Goal: Information Seeking & Learning: Learn about a topic

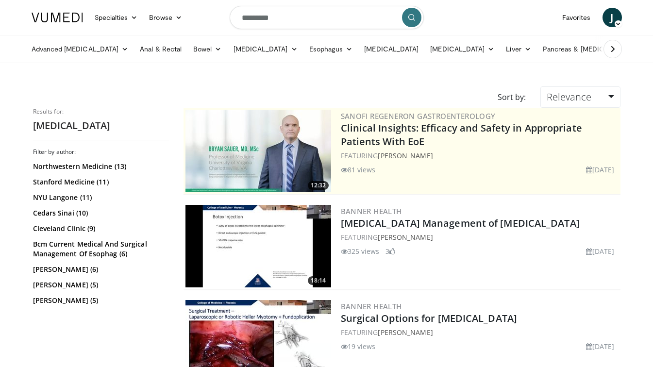
click at [419, 21] on button "submit" at bounding box center [411, 17] width 19 height 19
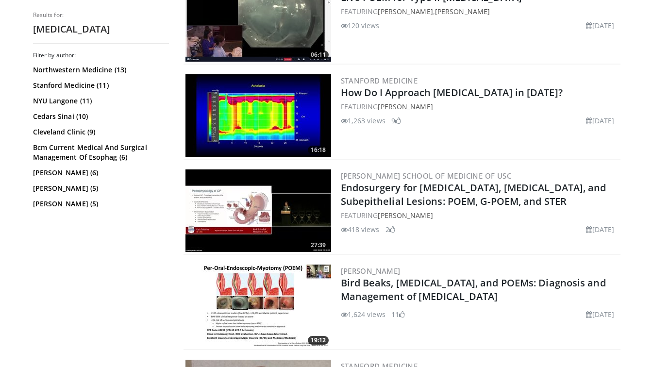
scroll to position [1274, 0]
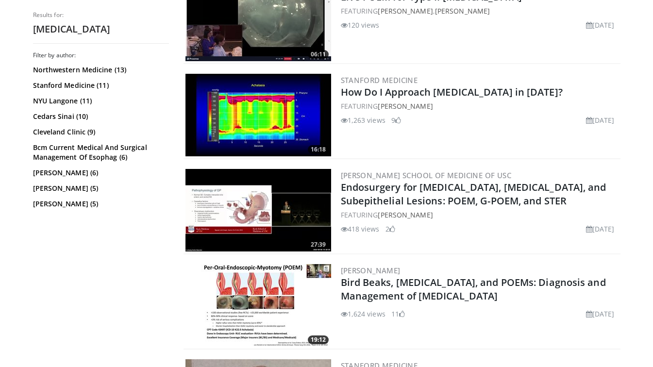
click at [271, 103] on img at bounding box center [259, 115] width 146 height 83
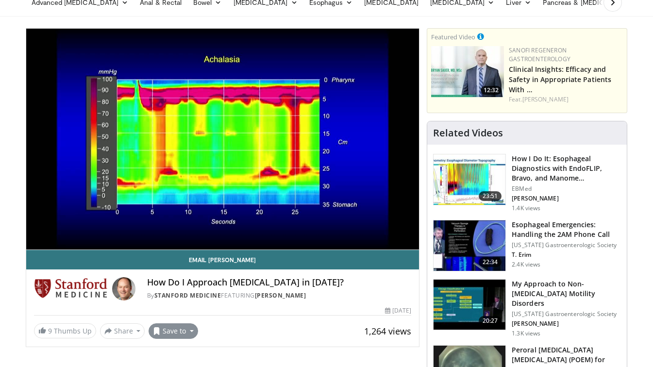
scroll to position [46, 0]
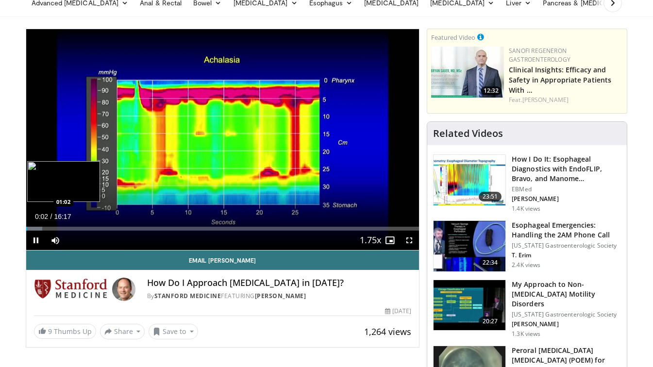
click at [51, 227] on div "Loaded : 4.08% 00:03 01:02" at bounding box center [223, 229] width 394 height 4
click at [60, 229] on div "Progress Bar" at bounding box center [62, 229] width 24 height 4
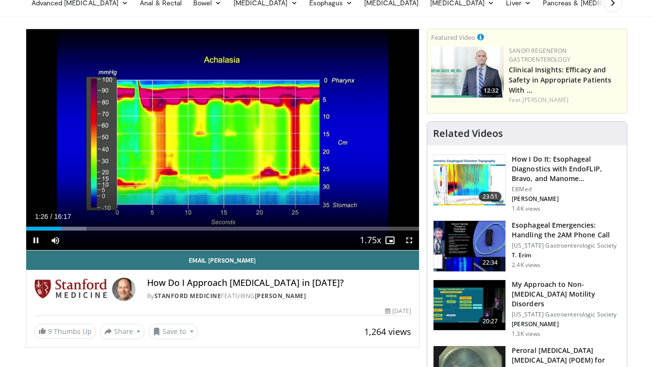
drag, startPoint x: 60, startPoint y: 229, endPoint x: 68, endPoint y: 229, distance: 8.3
click at [68, 229] on video-js "**********" at bounding box center [223, 140] width 394 height 222
click at [66, 226] on div "Loaded : 16.34% 01:30 01:41" at bounding box center [223, 226] width 394 height 9
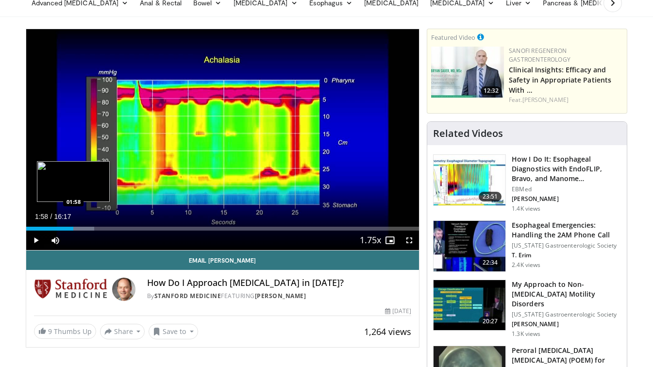
click at [73, 228] on div "Loaded : 17.37% 01:58 01:58" at bounding box center [223, 229] width 394 height 4
click at [80, 229] on div "Progress Bar" at bounding box center [80, 229] width 36 height 4
click at [84, 229] on div "Progress Bar" at bounding box center [83, 229] width 30 height 4
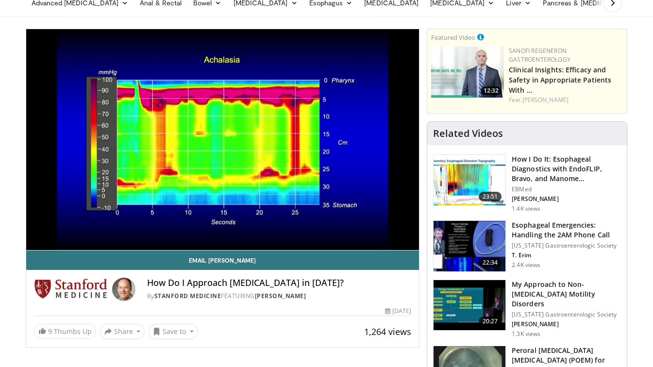
click at [90, 229] on div "10 seconds Tap to unmute" at bounding box center [223, 139] width 394 height 221
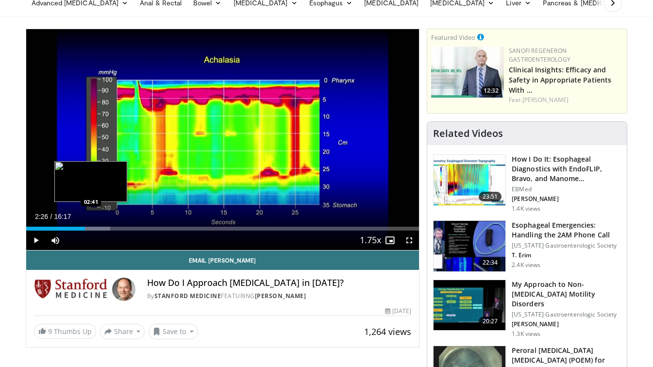
click at [92, 229] on div "Progress Bar" at bounding box center [91, 229] width 37 height 4
click at [83, 229] on div "Loaded : 23.50% 02:44 02:29" at bounding box center [223, 229] width 394 height 4
click at [86, 229] on div "Progress Bar" at bounding box center [99, 229] width 38 height 4
click at [90, 230] on div "Progress Bar" at bounding box center [99, 229] width 38 height 4
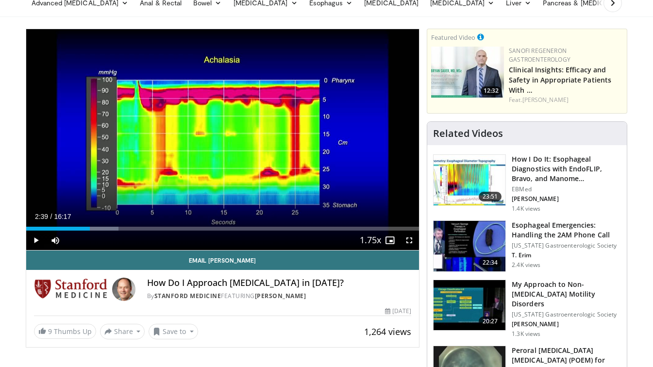
click at [95, 231] on div "Current Time 2:39 / Duration 16:17 Play Skip Backward Skip Forward Mute Loaded …" at bounding box center [223, 240] width 394 height 19
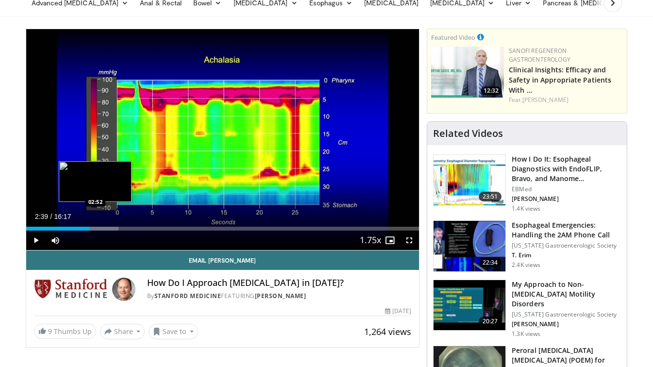
click at [95, 228] on div "Progress Bar" at bounding box center [99, 229] width 38 height 4
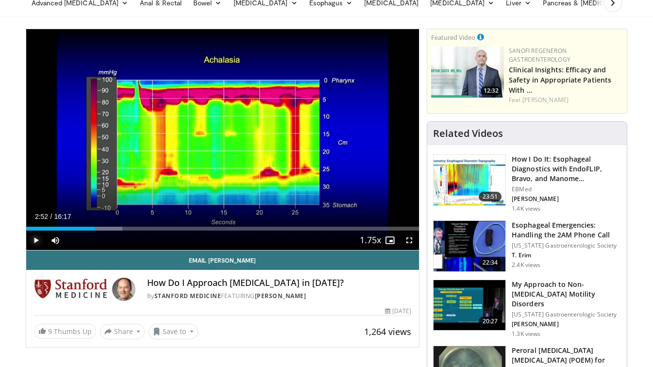
click at [35, 241] on span "Video Player" at bounding box center [35, 240] width 19 height 19
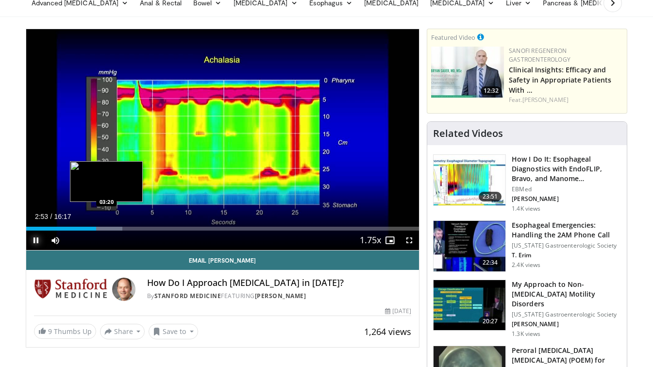
click at [107, 227] on div "Progress Bar" at bounding box center [103, 229] width 38 height 4
click at [117, 227] on div "Progress Bar" at bounding box center [114, 229] width 39 height 4
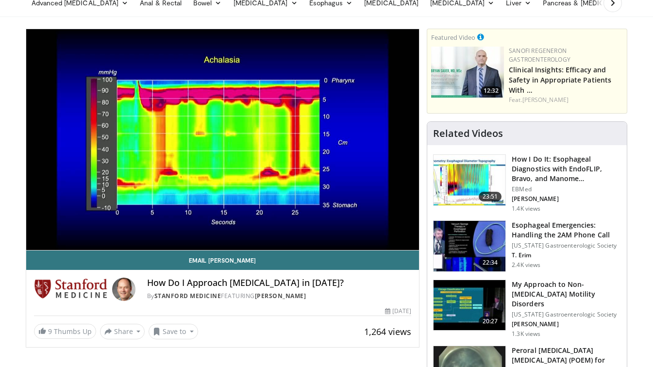
click at [123, 227] on div "10 seconds Tap to unmute" at bounding box center [223, 139] width 394 height 221
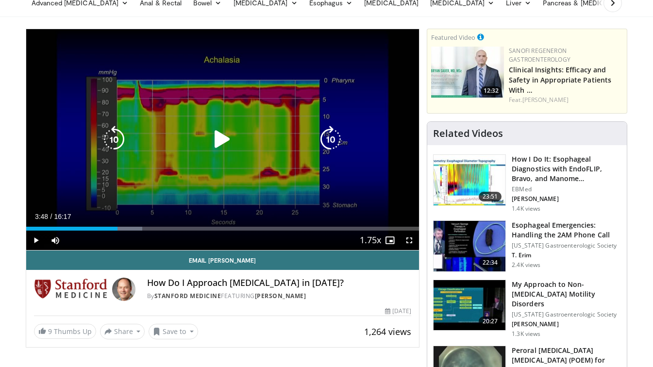
click at [219, 136] on icon "Video Player" at bounding box center [222, 139] width 27 height 27
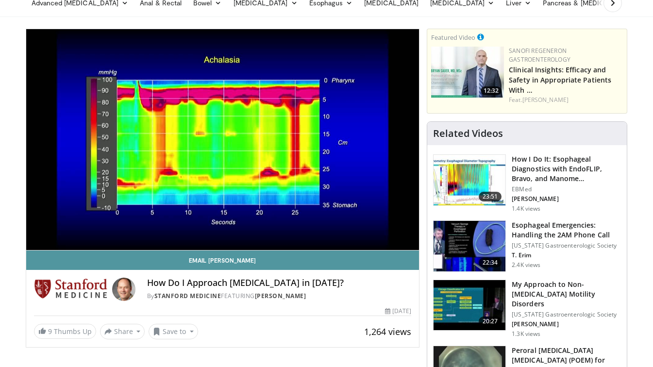
click at [213, 256] on link "Email John" at bounding box center [223, 260] width 394 height 19
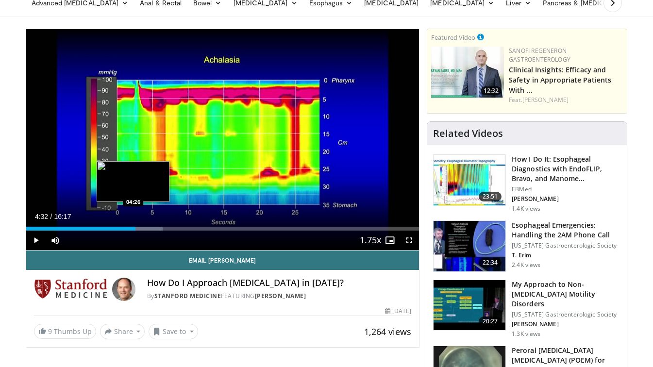
click at [133, 228] on div "Loaded : 34.74% 04:32 04:26" at bounding box center [223, 229] width 394 height 4
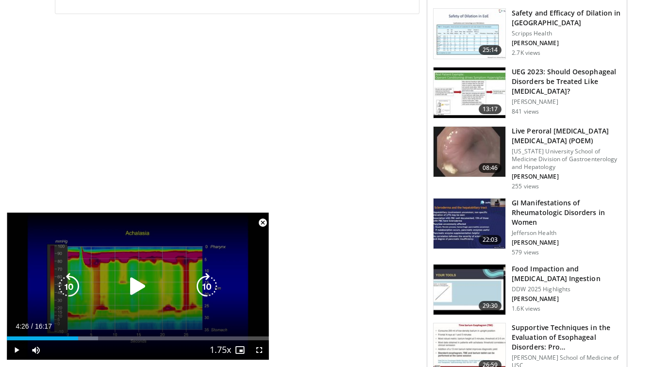
scroll to position [466, 0]
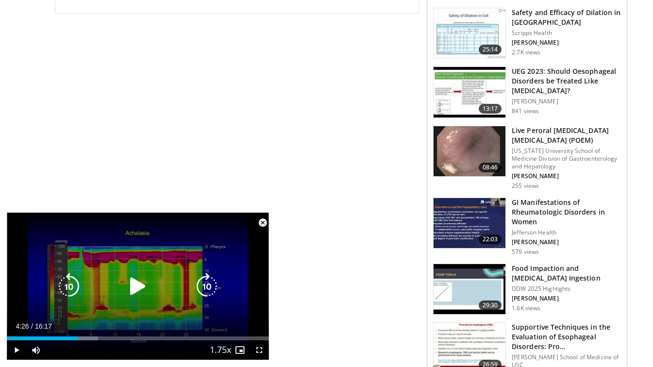
click at [144, 287] on icon "Video Player" at bounding box center [137, 286] width 27 height 27
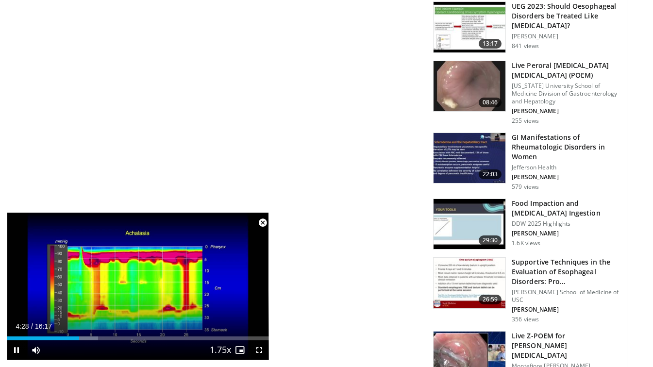
scroll to position [531, 0]
click at [258, 347] on span "Video Player" at bounding box center [259, 350] width 19 height 19
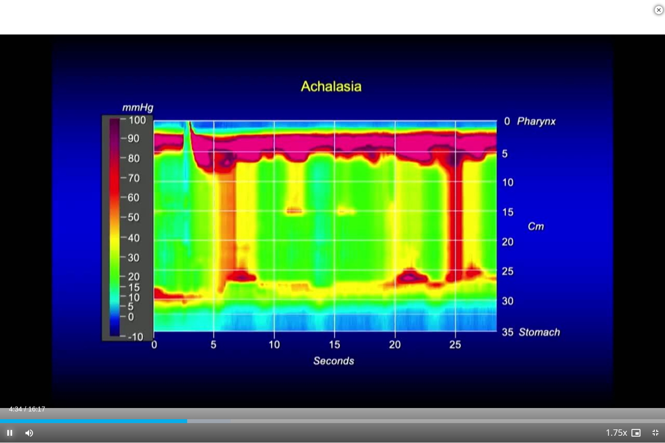
click at [5, 367] on span "Video Player" at bounding box center [9, 432] width 19 height 19
click at [182, 367] on div "Loaded : 34.74% 04:27 04:29" at bounding box center [332, 421] width 665 height 4
